Goal: Transaction & Acquisition: Subscribe to service/newsletter

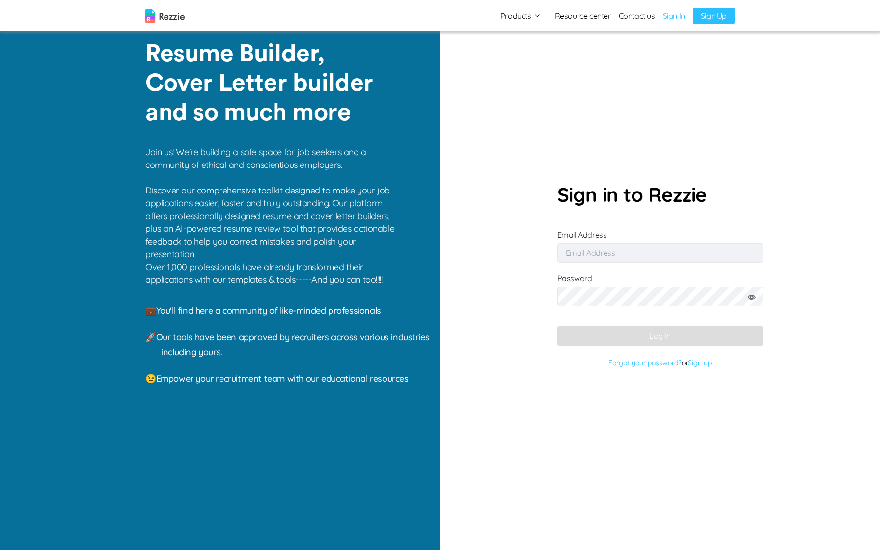
type input "[EMAIL_ADDRESS][DOMAIN_NAME]"
click at [625, 354] on form "Sign in to Rezzie Email Address gaku@mailinator.com Password Log In Forgot your…" at bounding box center [661, 275] width 206 height 191
click at [638, 337] on button "Log In" at bounding box center [661, 336] width 206 height 20
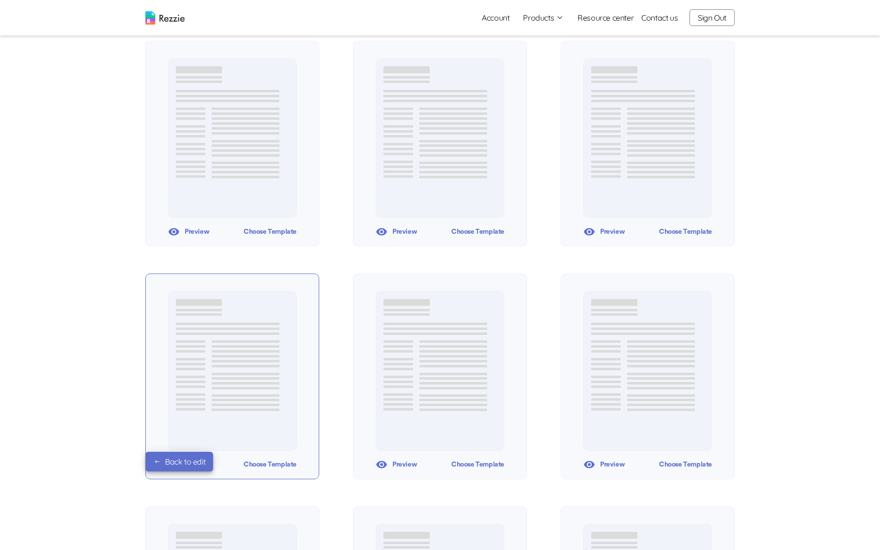
scroll to position [236, 0]
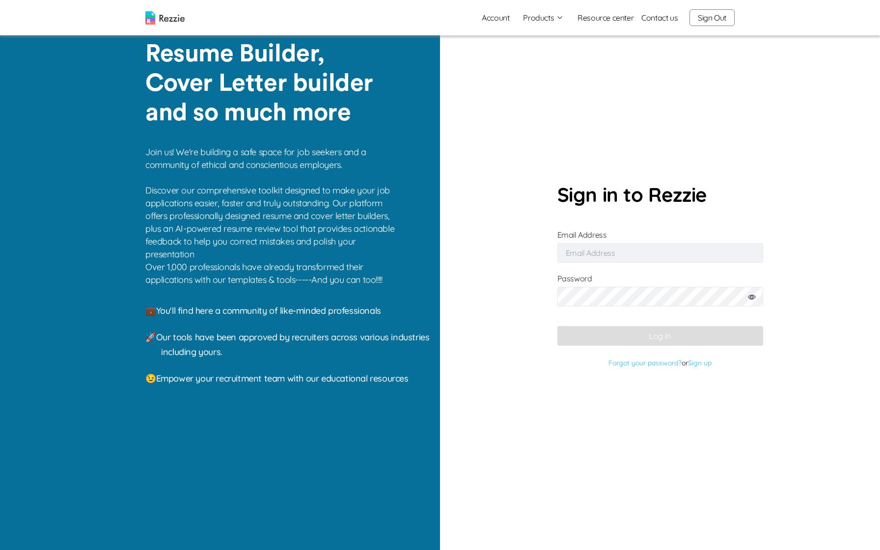
type input "gaku@mailinator.com"
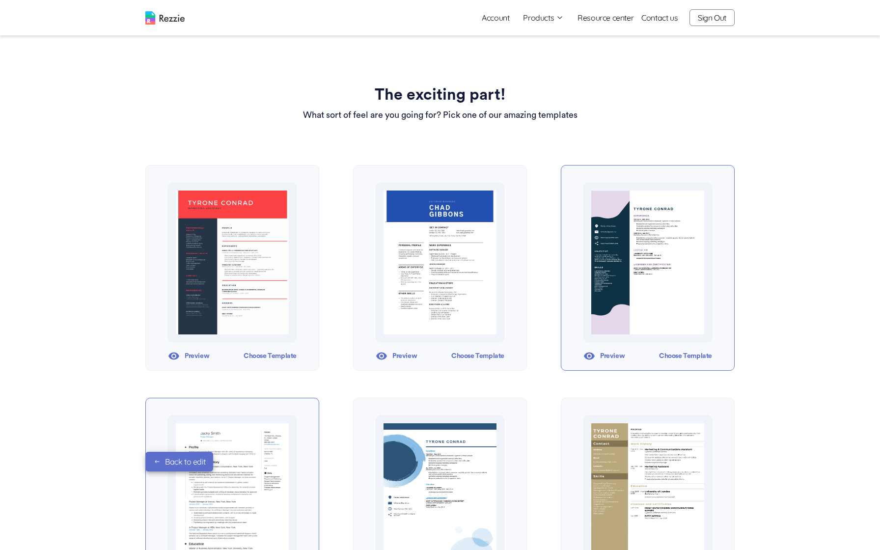
click at [684, 356] on div "Choose Template" at bounding box center [685, 356] width 53 height 15
click at [478, 353] on div "Choose Template" at bounding box center [477, 356] width 53 height 15
click at [682, 360] on div "Choose Template" at bounding box center [685, 356] width 53 height 15
click at [284, 356] on div "Choose Template" at bounding box center [270, 356] width 53 height 15
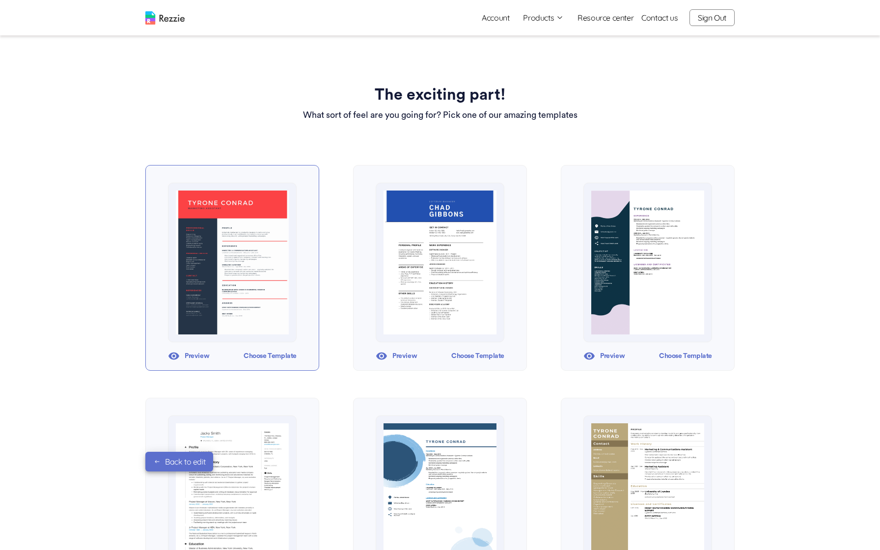
click at [561, 18] on icon "button" at bounding box center [560, 18] width 8 height 8
click at [502, 17] on link "Account" at bounding box center [495, 18] width 43 height 20
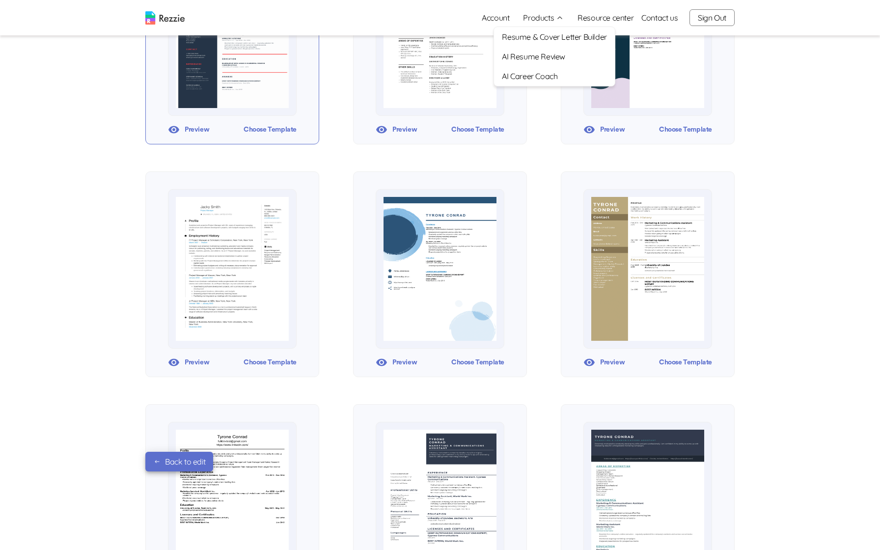
scroll to position [250, 0]
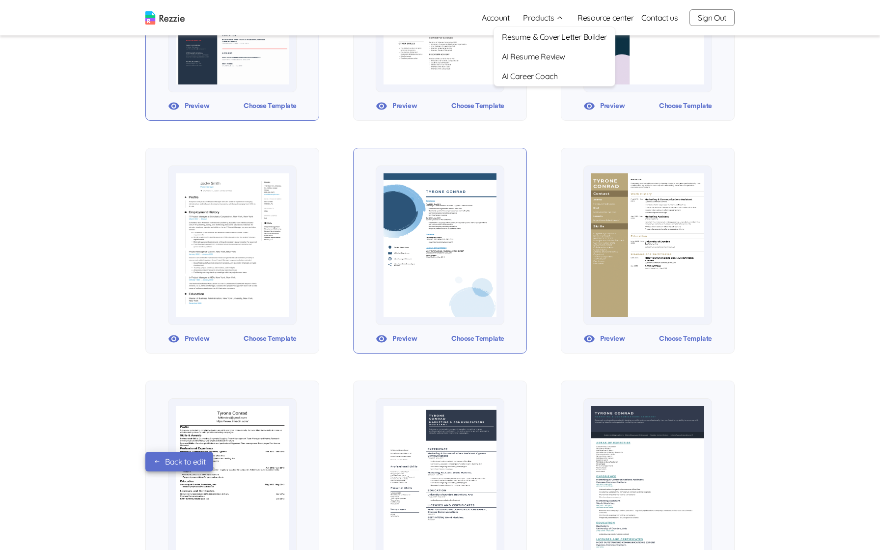
click at [478, 335] on div "Choose Template" at bounding box center [477, 339] width 53 height 15
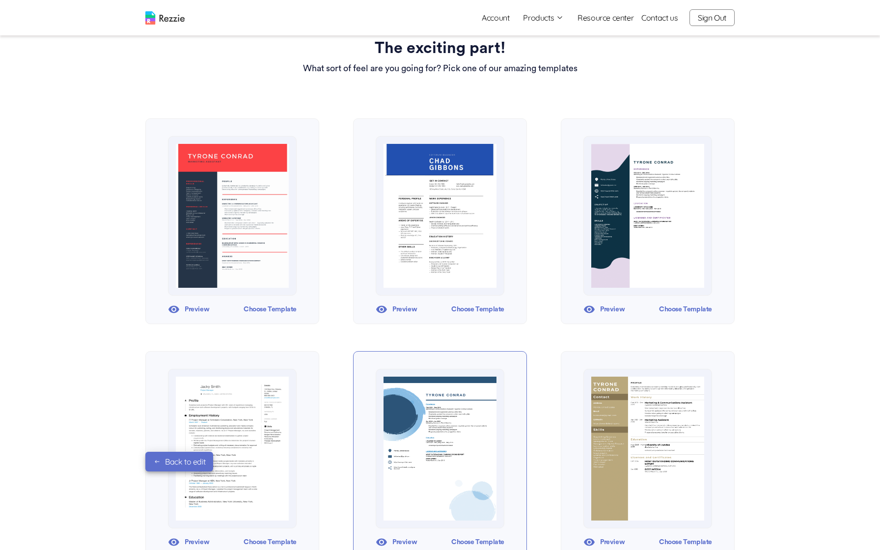
scroll to position [48, 0]
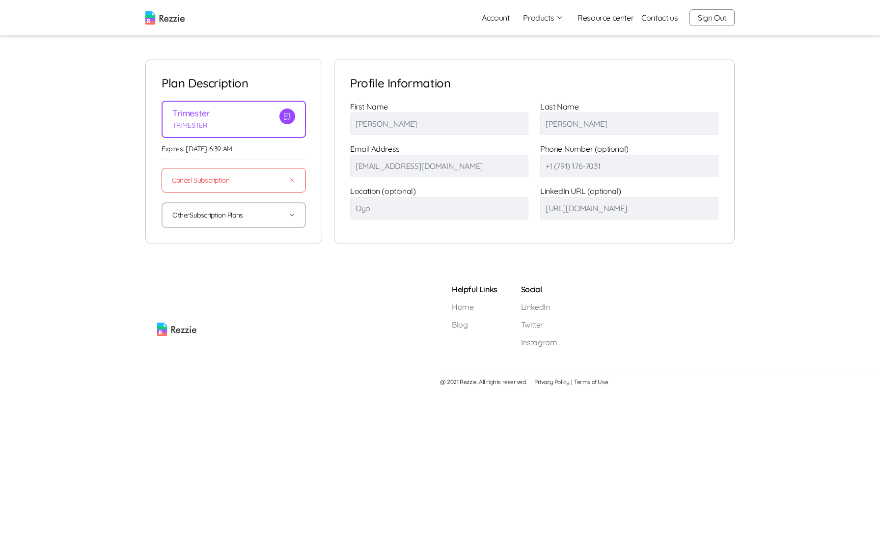
click at [499, 19] on link "Account" at bounding box center [495, 18] width 43 height 20
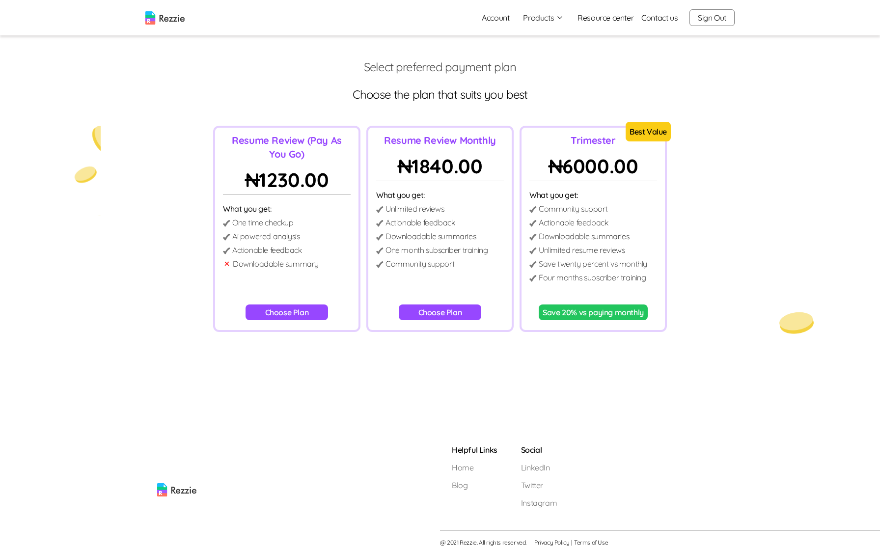
click at [568, 310] on button "Save 20% vs paying monthly" at bounding box center [593, 313] width 109 height 16
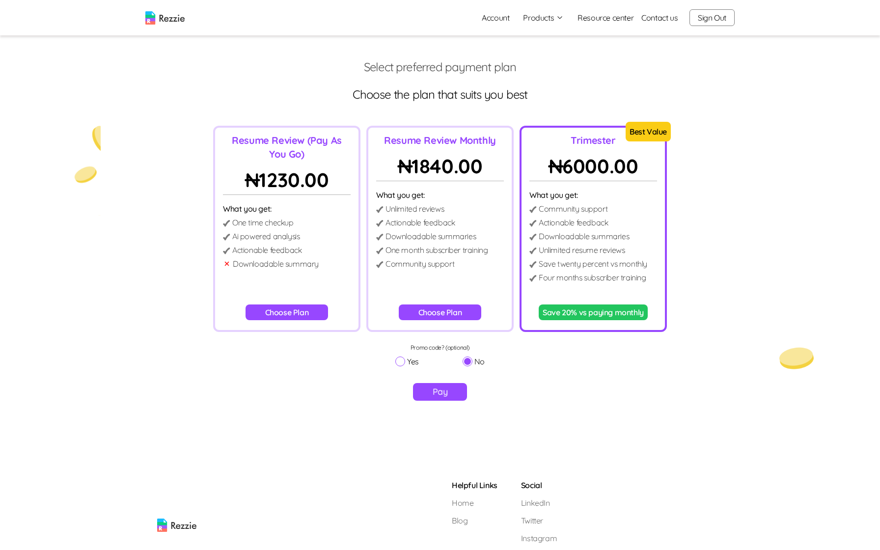
scroll to position [39, 0]
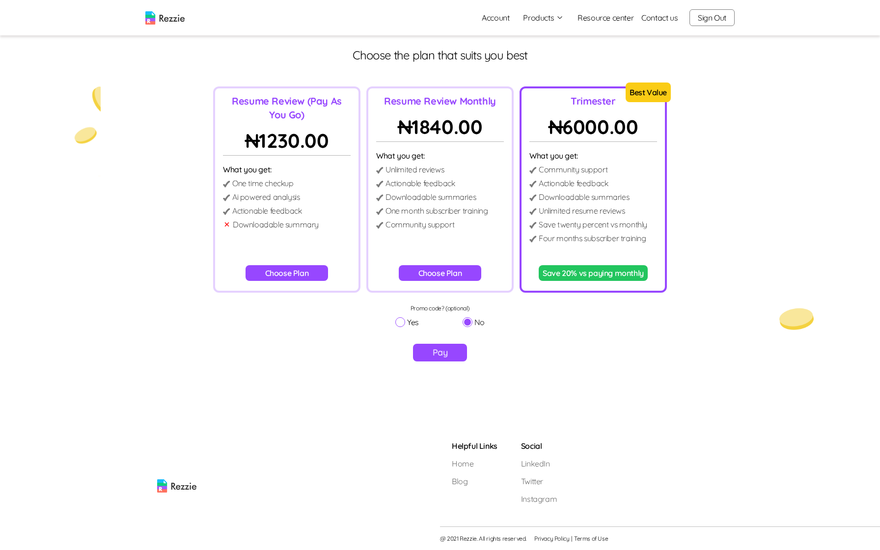
click at [443, 351] on button "Pay" at bounding box center [440, 353] width 55 height 18
